Goal: Entertainment & Leisure: Consume media (video, audio)

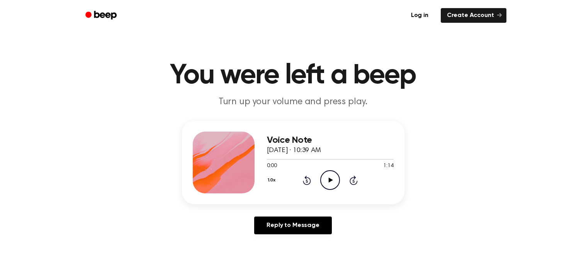
click at [329, 182] on icon "Play Audio" at bounding box center [330, 180] width 20 height 20
click at [329, 182] on icon "Pause Audio" at bounding box center [330, 180] width 20 height 20
click at [310, 159] on div at bounding box center [330, 159] width 127 height 1
drag, startPoint x: 307, startPoint y: 158, endPoint x: 253, endPoint y: 156, distance: 53.7
click at [253, 156] on div "Voice Note September 25, 2025 · 10:39 AM 0:25 1:14 Your browser does not suppor…" at bounding box center [293, 162] width 222 height 83
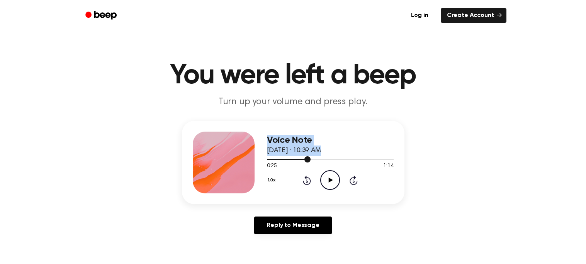
click at [309, 157] on span at bounding box center [307, 159] width 6 height 6
click at [296, 157] on div at bounding box center [330, 159] width 127 height 6
click at [278, 158] on div at bounding box center [330, 159] width 127 height 6
click at [268, 158] on div at bounding box center [330, 159] width 127 height 6
click at [328, 176] on icon "Play Audio" at bounding box center [330, 180] width 20 height 20
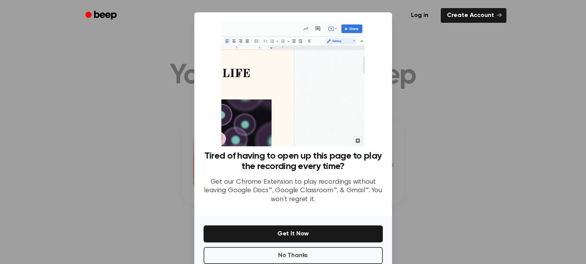
scroll to position [15, 0]
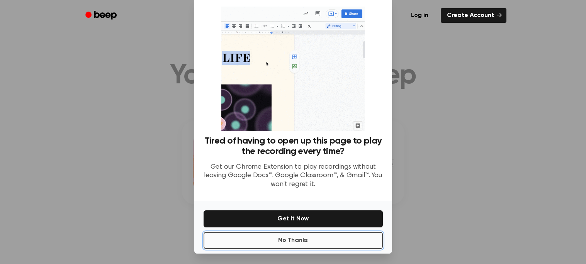
click at [318, 239] on button "No Thanks" at bounding box center [292, 240] width 179 height 17
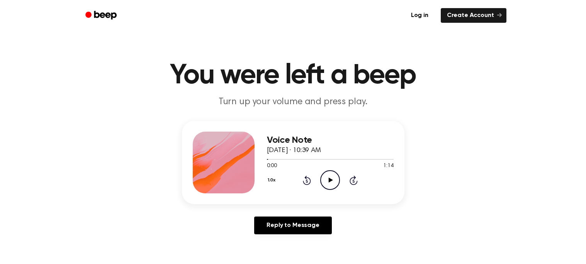
click at [329, 178] on icon at bounding box center [331, 180] width 4 height 5
click at [329, 178] on icon "Pause Audio" at bounding box center [330, 180] width 20 height 20
click at [329, 178] on icon at bounding box center [331, 180] width 4 height 5
click at [326, 180] on icon "Pause Audio" at bounding box center [330, 180] width 20 height 20
click at [236, 191] on div at bounding box center [224, 163] width 62 height 62
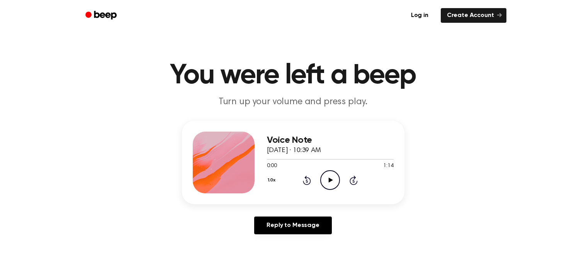
click at [329, 178] on icon at bounding box center [331, 180] width 4 height 5
click at [329, 178] on icon "Pause Audio" at bounding box center [330, 180] width 20 height 20
click at [330, 184] on icon "Play Audio" at bounding box center [330, 180] width 20 height 20
click at [327, 176] on icon "Pause Audio" at bounding box center [330, 180] width 20 height 20
